Goal: Information Seeking & Learning: Learn about a topic

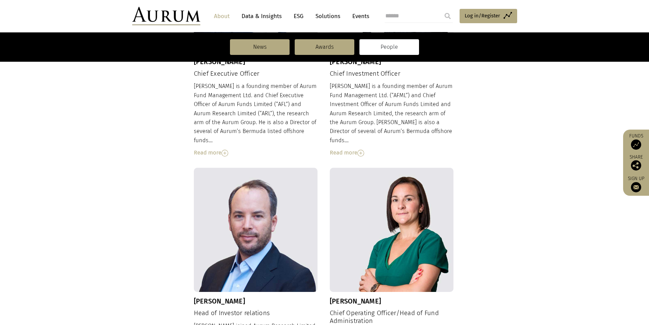
scroll to position [215, 0]
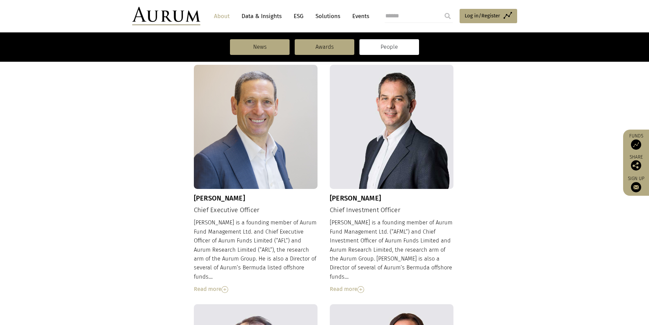
click at [347, 284] on div "Read more" at bounding box center [392, 288] width 124 height 9
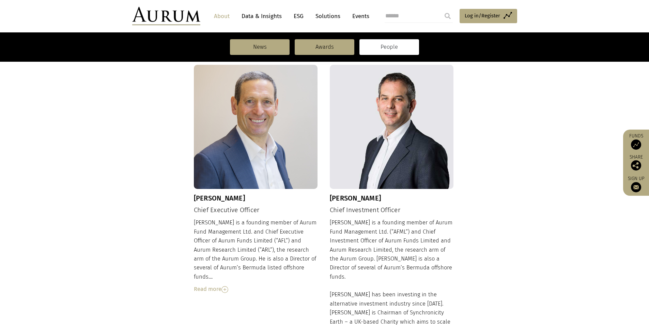
click at [220, 274] on div "[PERSON_NAME] is a founding member of Aurum Fund Management Ltd. and Chief Exec…" at bounding box center [256, 255] width 124 height 75
click at [218, 284] on div "Read more" at bounding box center [256, 288] width 124 height 9
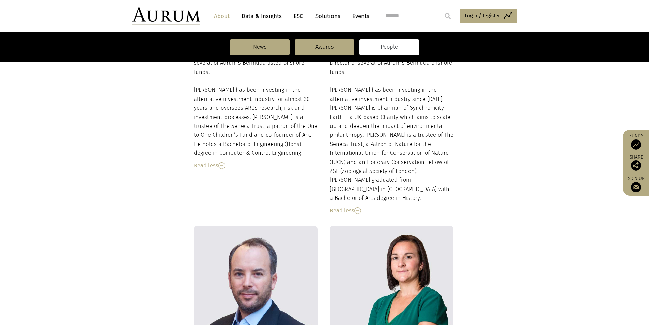
scroll to position [317, 0]
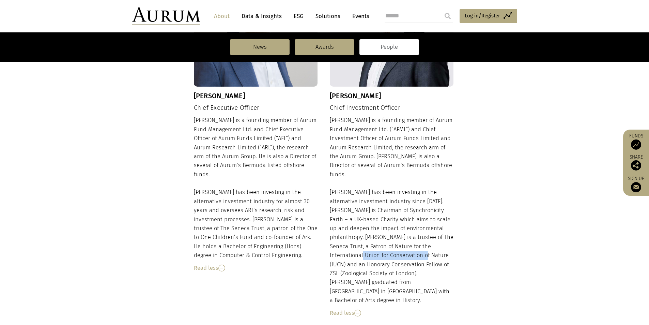
drag, startPoint x: 334, startPoint y: 248, endPoint x: 399, endPoint y: 250, distance: 65.1
click at [399, 250] on div "[PERSON_NAME] is a founding member of Aurum Fund Management Ltd. (“AFML”) and C…" at bounding box center [392, 216] width 124 height 201
click at [365, 258] on div "[PERSON_NAME] is a founding member of Aurum Fund Management Ltd. (“AFML”) and C…" at bounding box center [392, 216] width 124 height 201
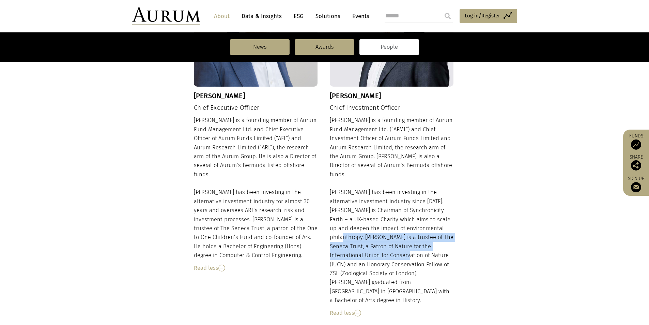
drag, startPoint x: 330, startPoint y: 226, endPoint x: 380, endPoint y: 244, distance: 53.0
click at [380, 244] on div "[PERSON_NAME] is a founding member of Aurum Fund Management Ltd. (“AFML”) and C…" at bounding box center [392, 216] width 124 height 201
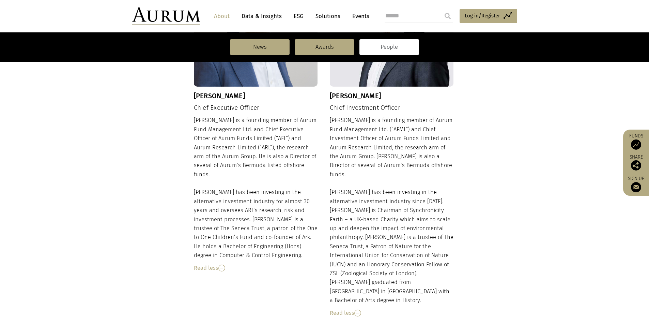
click at [370, 200] on div "[PERSON_NAME] is a founding member of Aurum Fund Management Ltd. (“AFML”) and C…" at bounding box center [392, 216] width 124 height 201
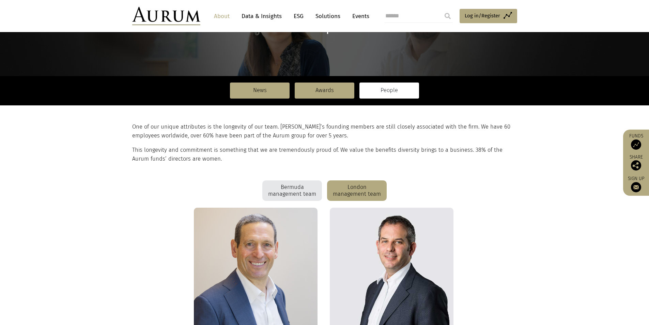
scroll to position [4, 0]
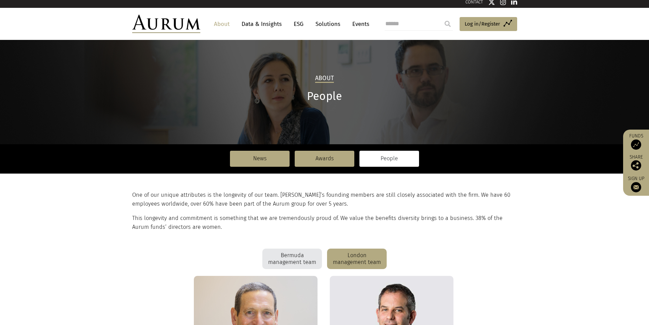
click at [296, 266] on div "Bermuda management team" at bounding box center [292, 258] width 60 height 20
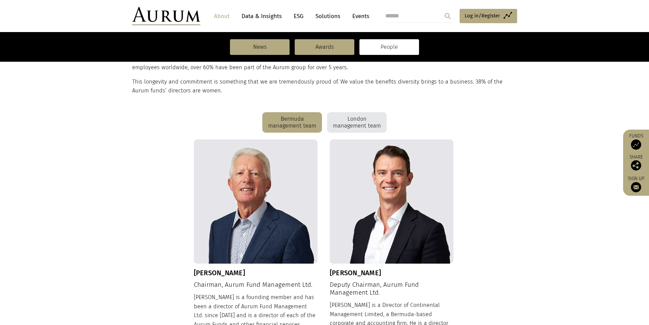
scroll to position [345, 0]
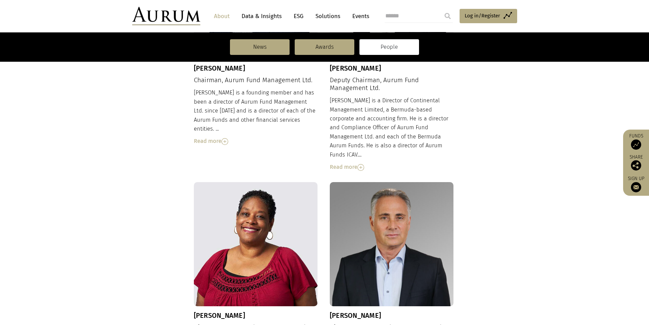
click at [339, 162] on div "Read more" at bounding box center [392, 166] width 124 height 9
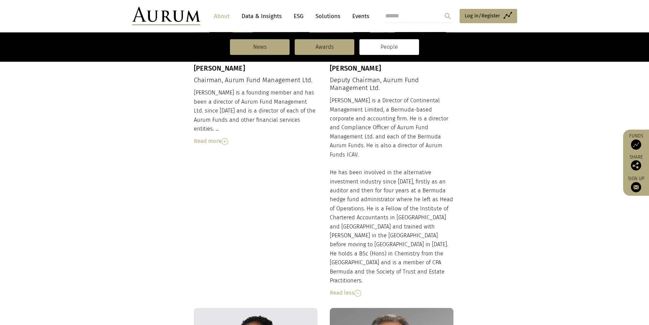
click at [217, 137] on div "Read more" at bounding box center [256, 141] width 124 height 9
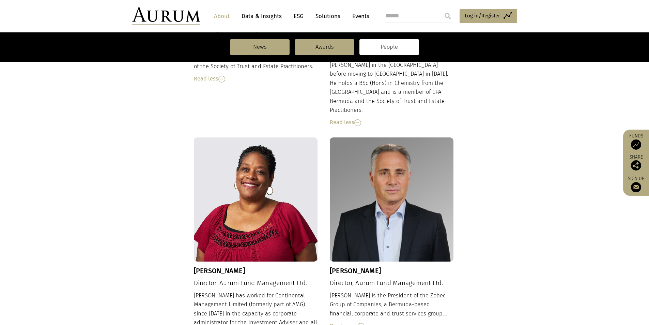
scroll to position [652, 0]
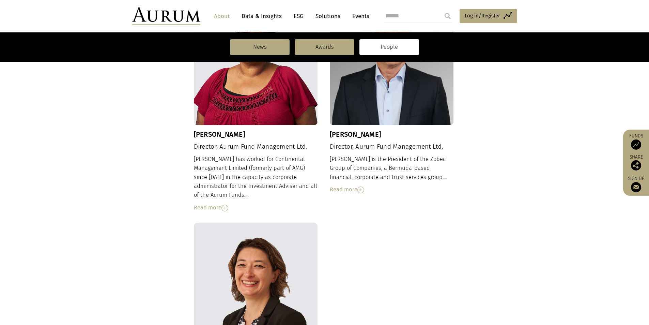
click at [334, 155] on div "[PERSON_NAME] is the President of the Zobec Group of Companies, a Bermuda-based…" at bounding box center [392, 175] width 124 height 40
click at [340, 185] on div "Read more" at bounding box center [392, 189] width 124 height 9
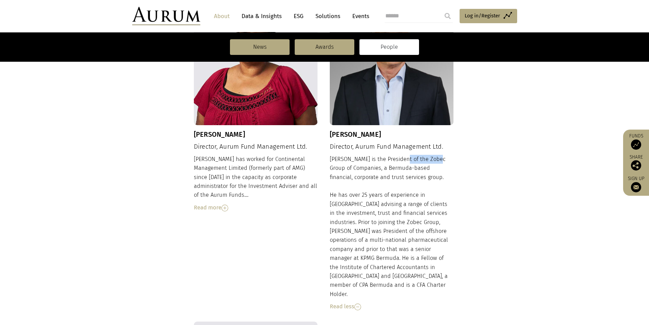
drag, startPoint x: 400, startPoint y: 131, endPoint x: 434, endPoint y: 135, distance: 34.9
click at [434, 155] on div "[PERSON_NAME] is the President of the Zobec Group of Companies, a Bermuda-based…" at bounding box center [392, 233] width 124 height 156
copy div "Zobec Group"
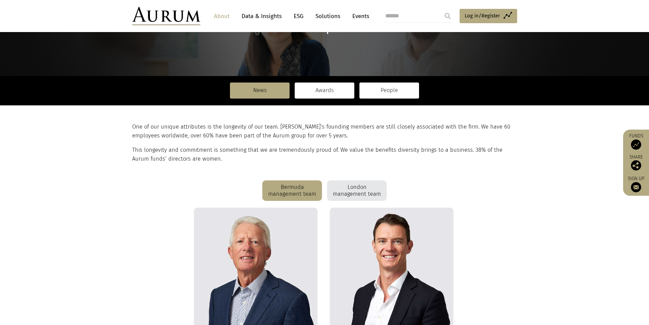
scroll to position [0, 0]
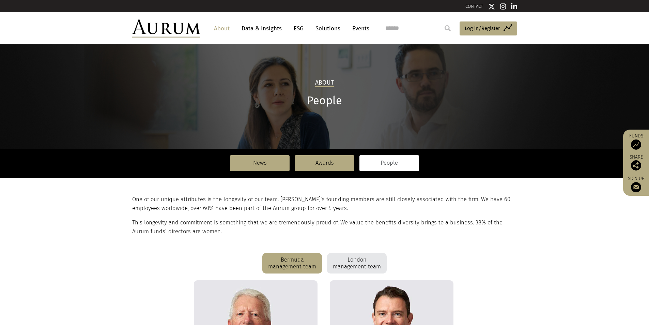
click at [349, 267] on div "London management team" at bounding box center [357, 263] width 60 height 20
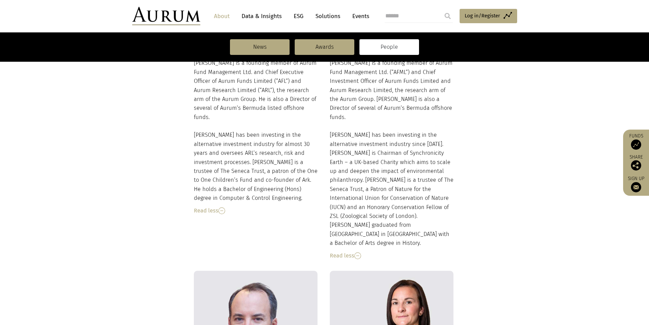
scroll to position [579, 0]
